Goal: Find specific page/section: Find specific page/section

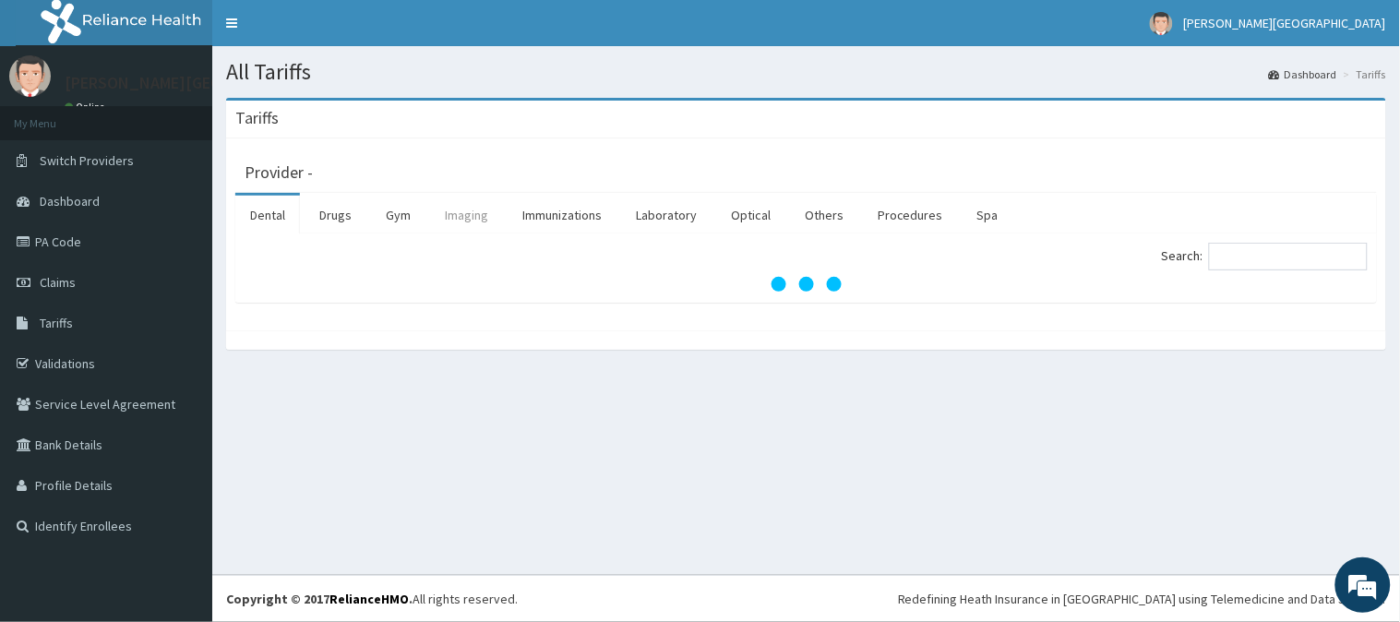
click at [467, 217] on link "Imaging" at bounding box center [466, 215] width 73 height 39
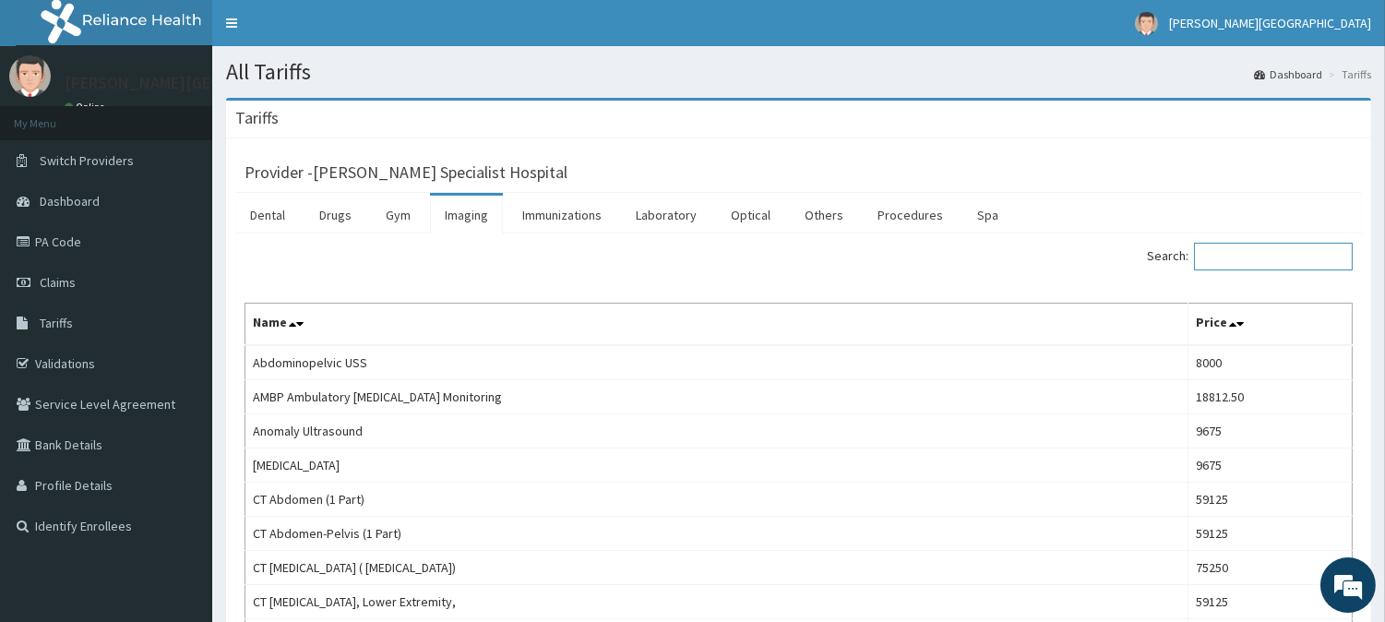
click at [1243, 261] on input "Search:" at bounding box center [1273, 257] width 159 height 28
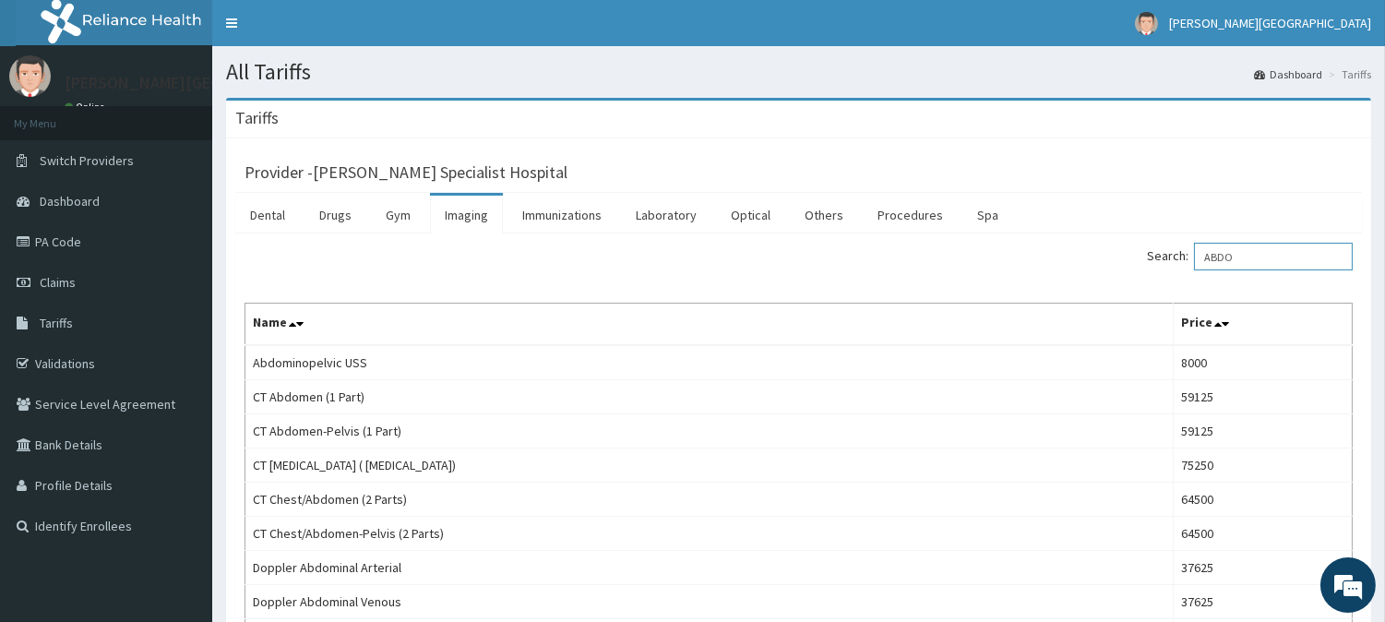
type input "ABDO"
click at [100, 234] on link "PA Code" at bounding box center [106, 241] width 212 height 41
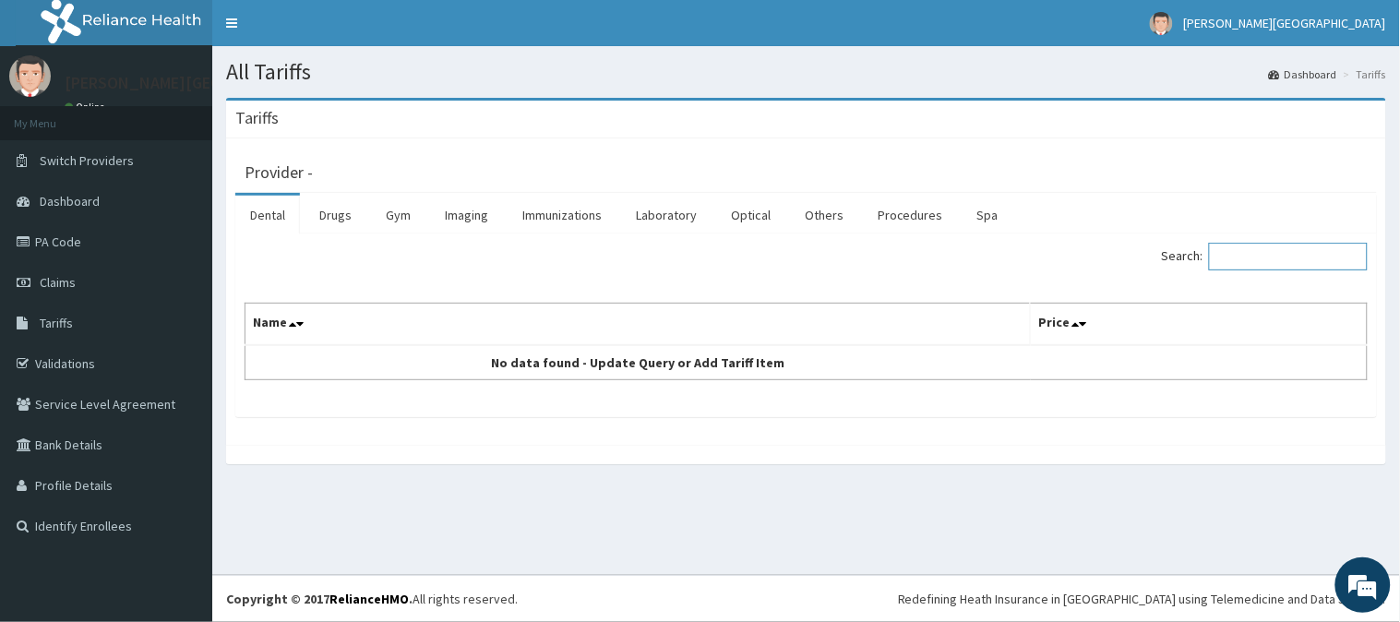
click at [1258, 256] on input "Search:" at bounding box center [1288, 257] width 159 height 28
type input "TRAN"
click at [329, 223] on link "Drugs" at bounding box center [335, 215] width 62 height 39
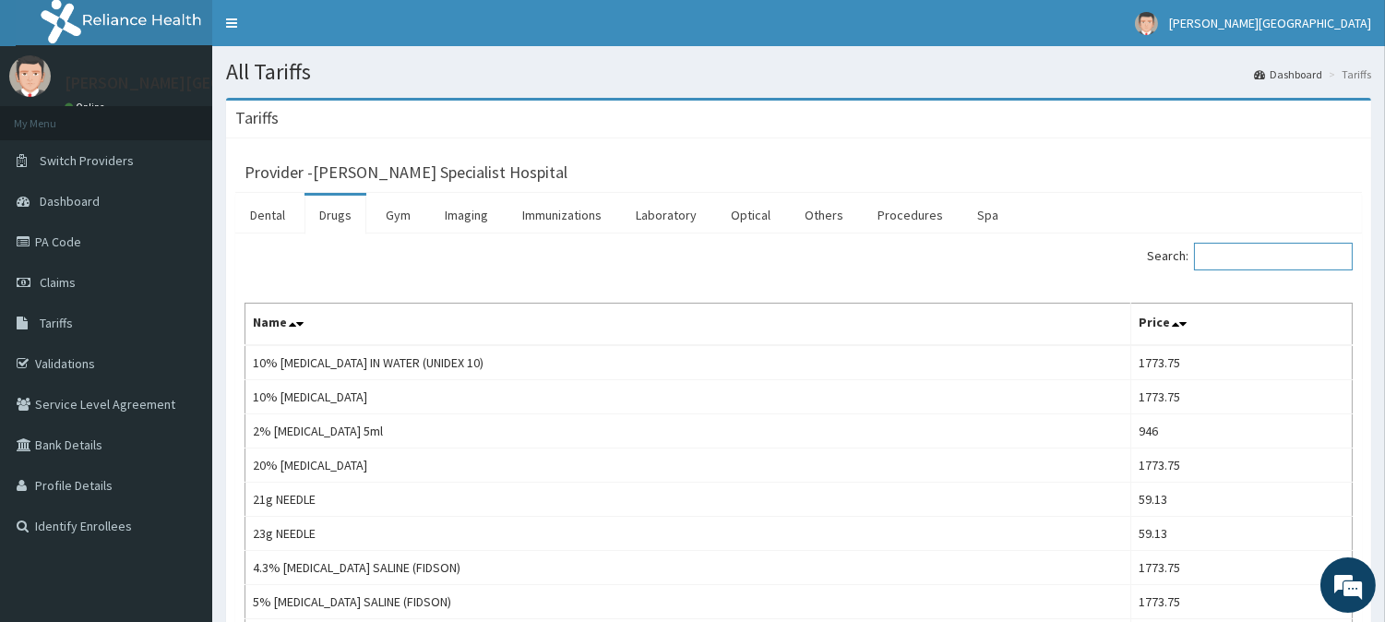
click at [1257, 260] on input "Search:" at bounding box center [1273, 257] width 159 height 28
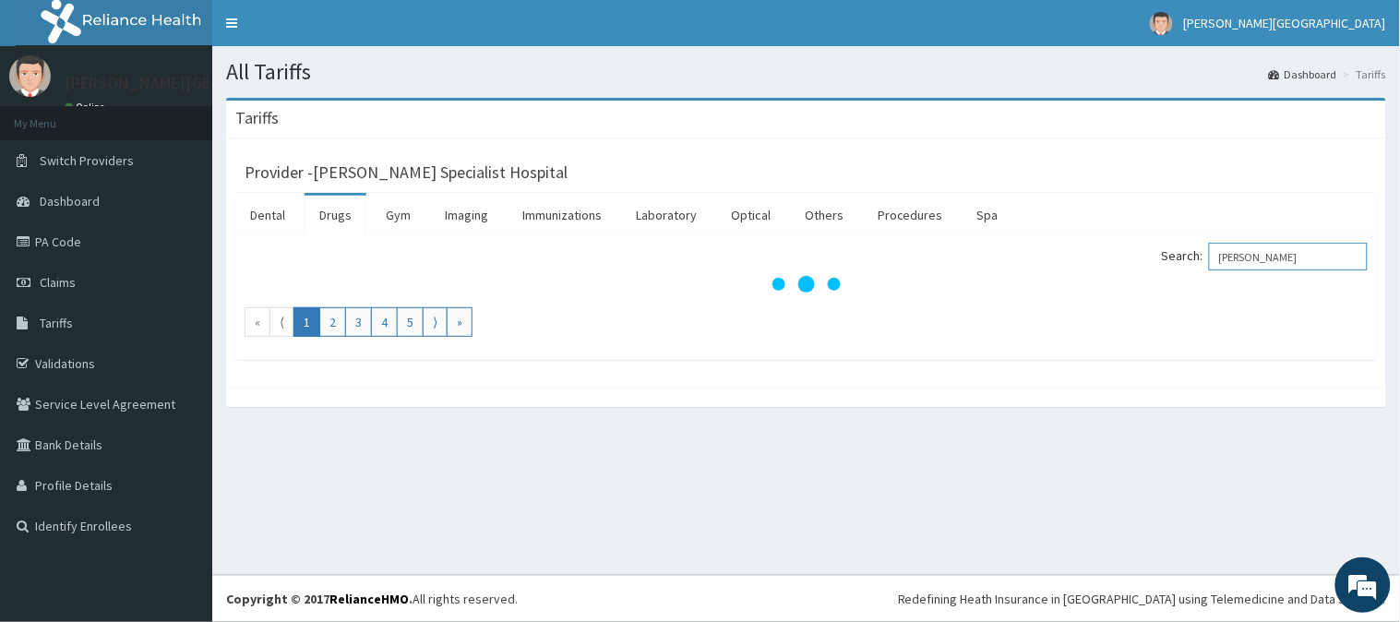
type input "TRAN"
click at [357, 214] on link "Drugs" at bounding box center [335, 215] width 62 height 39
click at [115, 328] on link "Tariffs" at bounding box center [106, 323] width 212 height 41
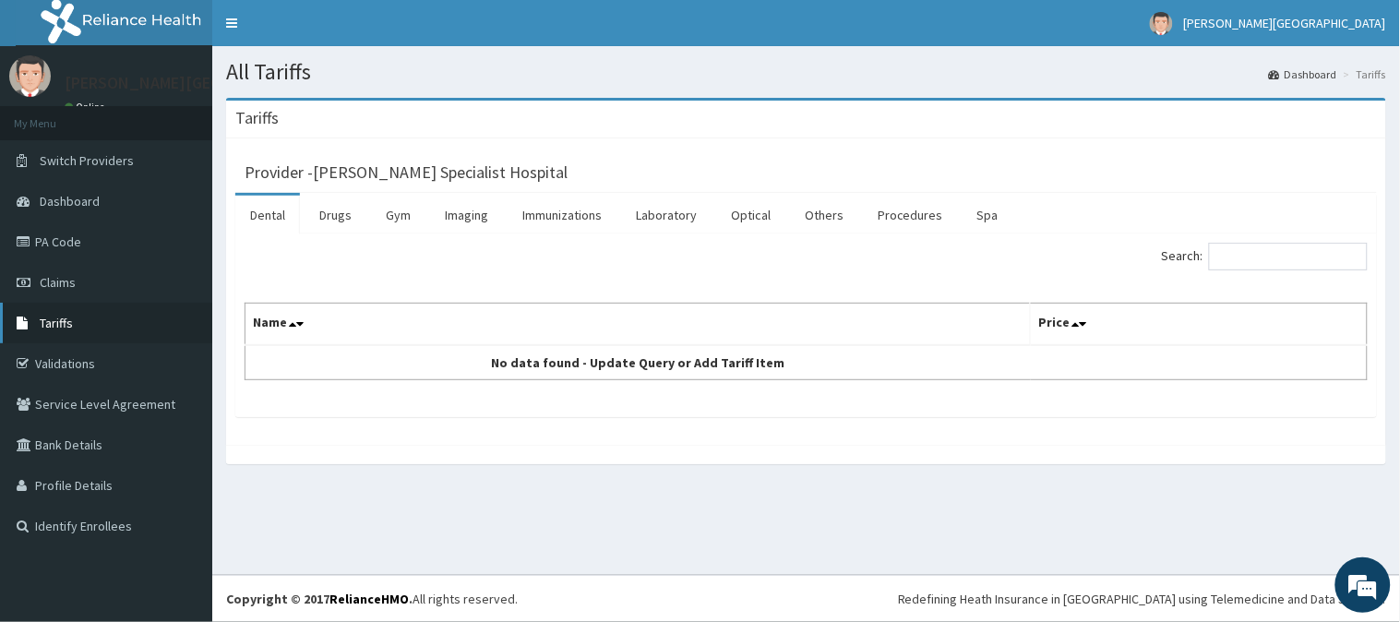
click at [62, 330] on link "Tariffs" at bounding box center [106, 323] width 212 height 41
click at [335, 227] on link "Drugs" at bounding box center [335, 215] width 62 height 39
click at [1323, 275] on div "Search:" at bounding box center [1094, 259] width 548 height 32
click at [321, 218] on link "Drugs" at bounding box center [335, 215] width 62 height 39
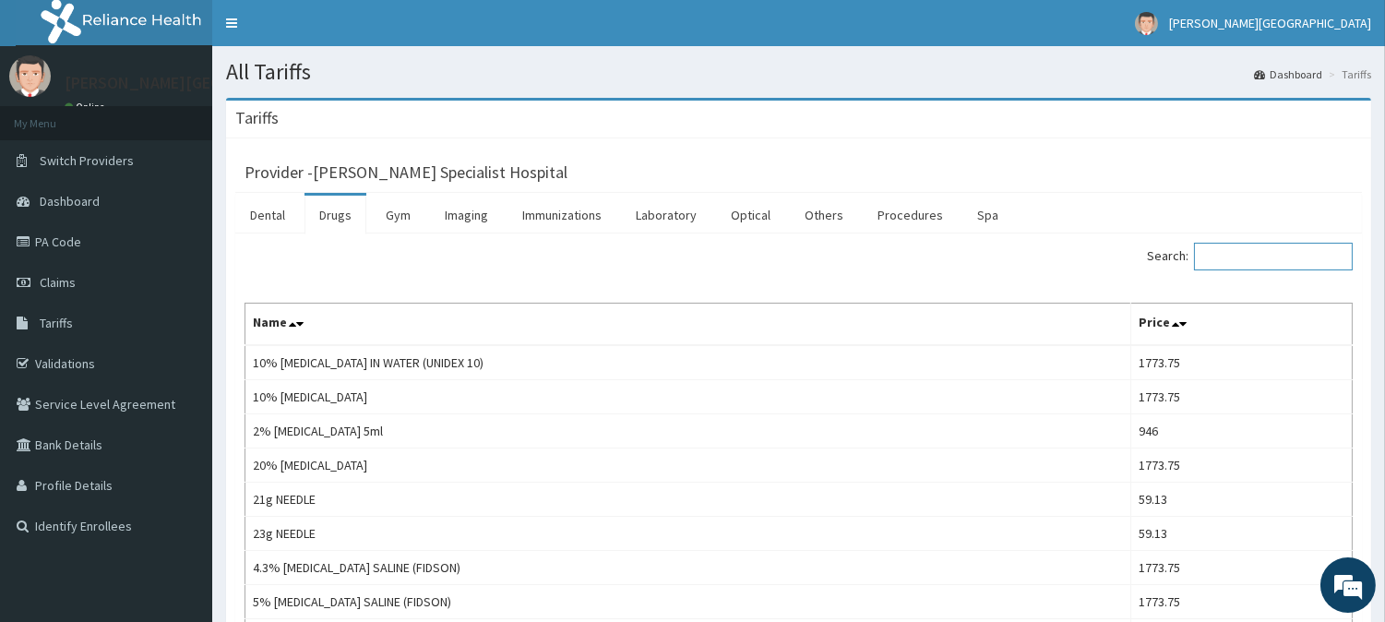
click at [1311, 259] on input "Search:" at bounding box center [1273, 257] width 159 height 28
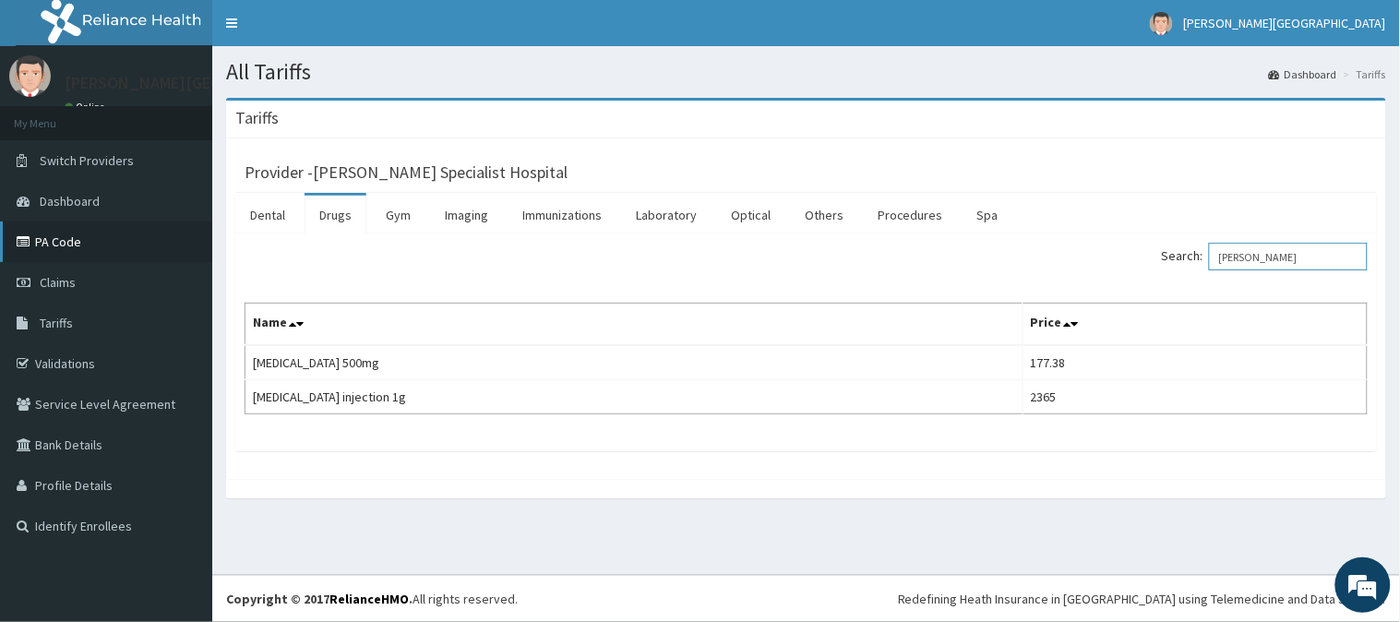
type input "TRAN"
click at [94, 246] on link "PA Code" at bounding box center [106, 241] width 212 height 41
